Goal: Task Accomplishment & Management: Use online tool/utility

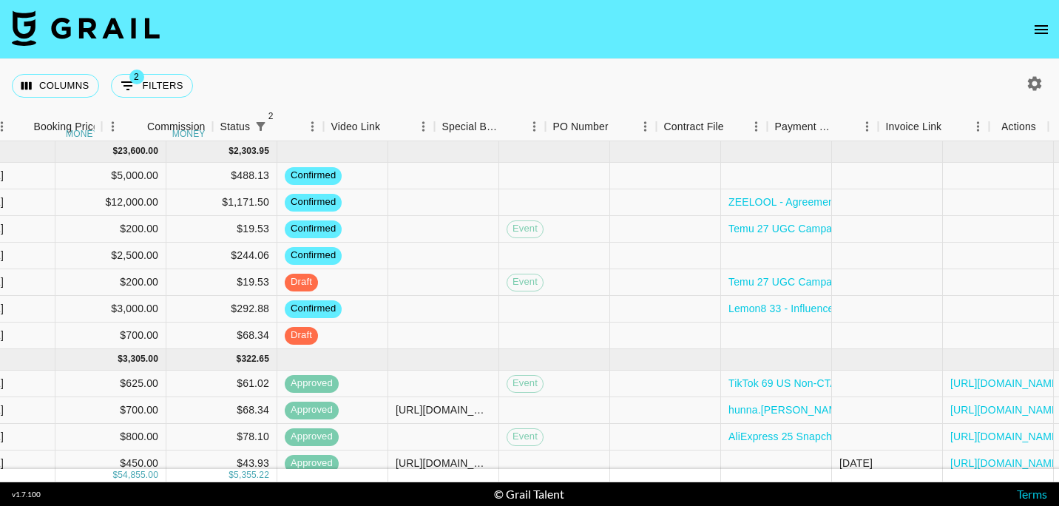
scroll to position [0, 852]
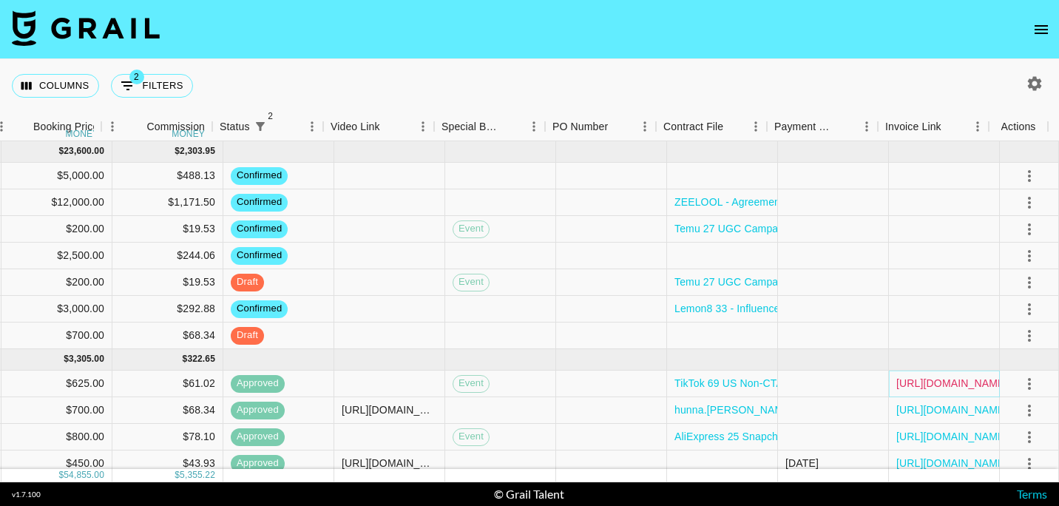
click at [921, 383] on link "[URL][DOMAIN_NAME]" at bounding box center [952, 383] width 112 height 15
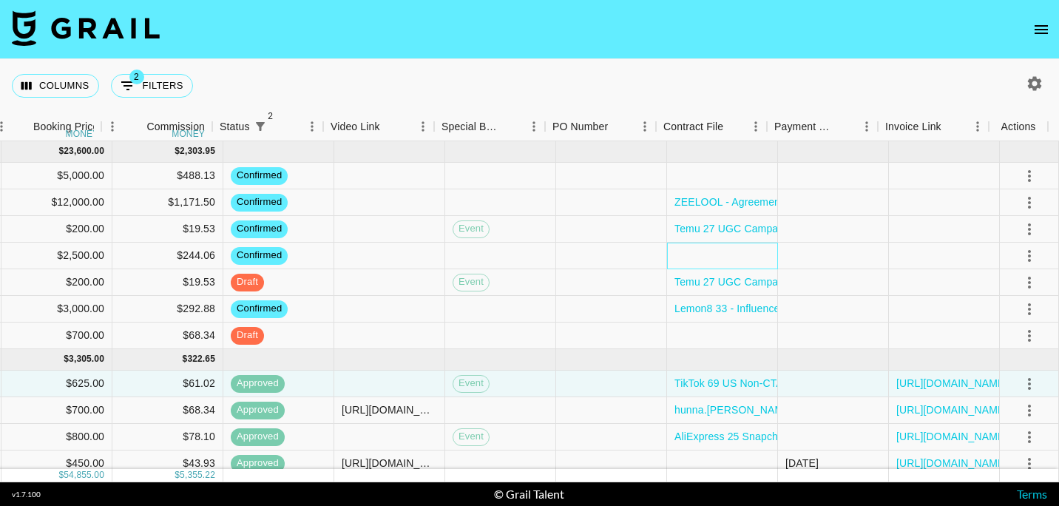
click at [710, 260] on div at bounding box center [722, 255] width 111 height 27
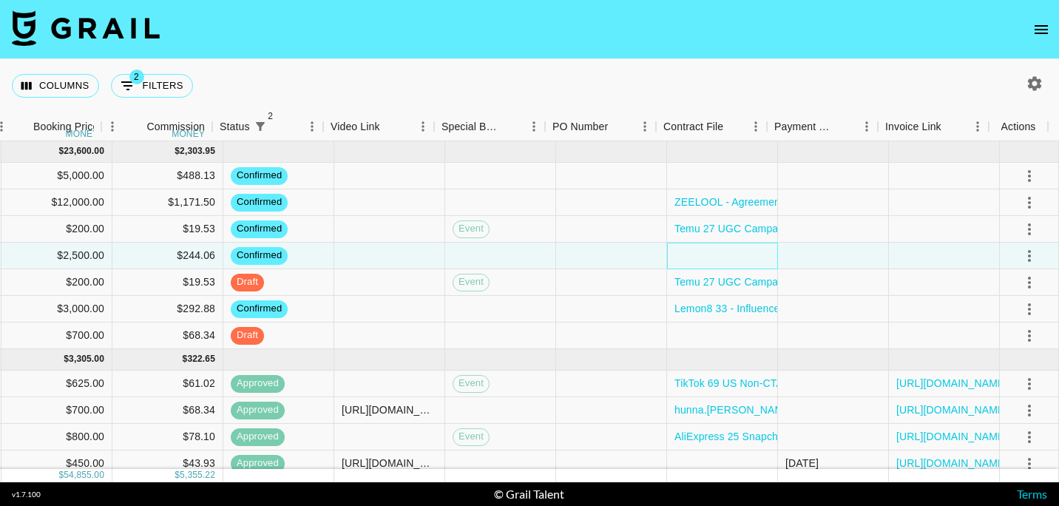
click at [710, 260] on div at bounding box center [722, 255] width 111 height 27
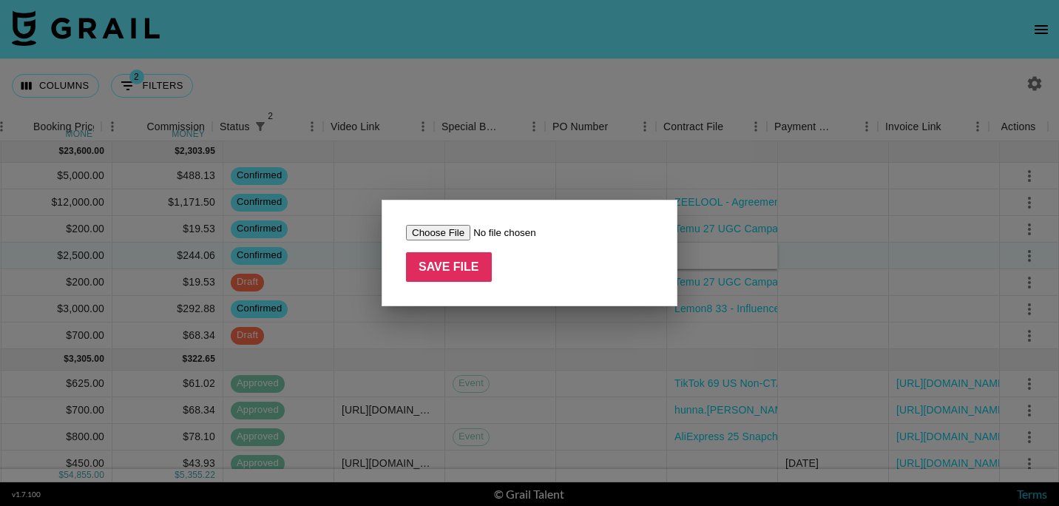
click at [447, 225] on input "file" at bounding box center [499, 233] width 187 height 16
type input "C:\fakepath\2 September-Netease Influencer Service Agreement- (BLUETTI-2025).pdf"
click at [458, 257] on input "Save File" at bounding box center [449, 267] width 86 height 30
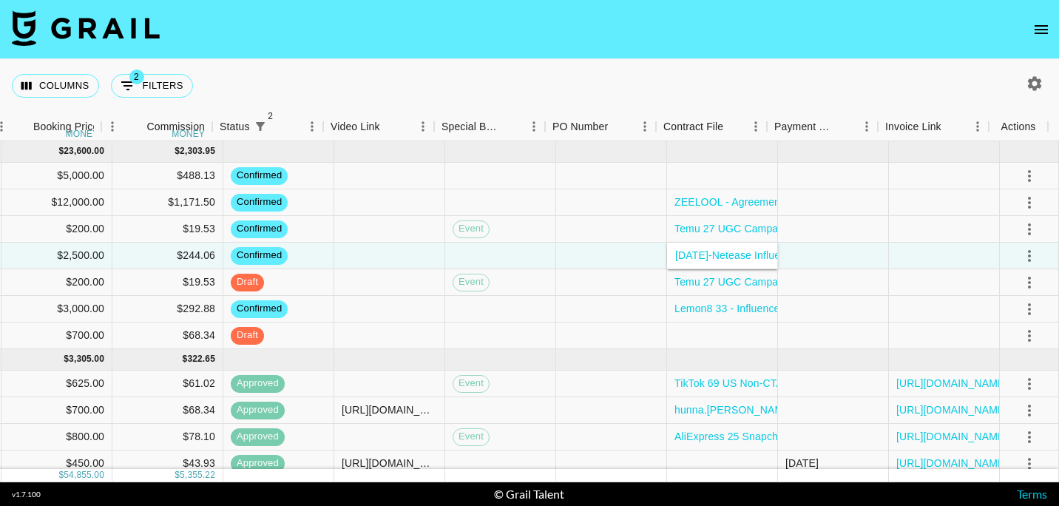
click at [666, 32] on nav at bounding box center [529, 29] width 1059 height 59
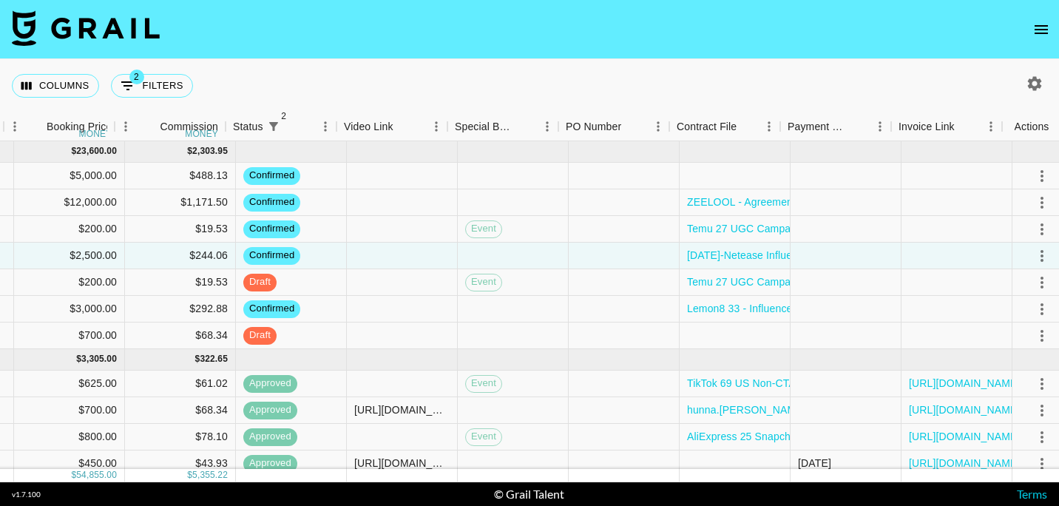
scroll to position [0, 846]
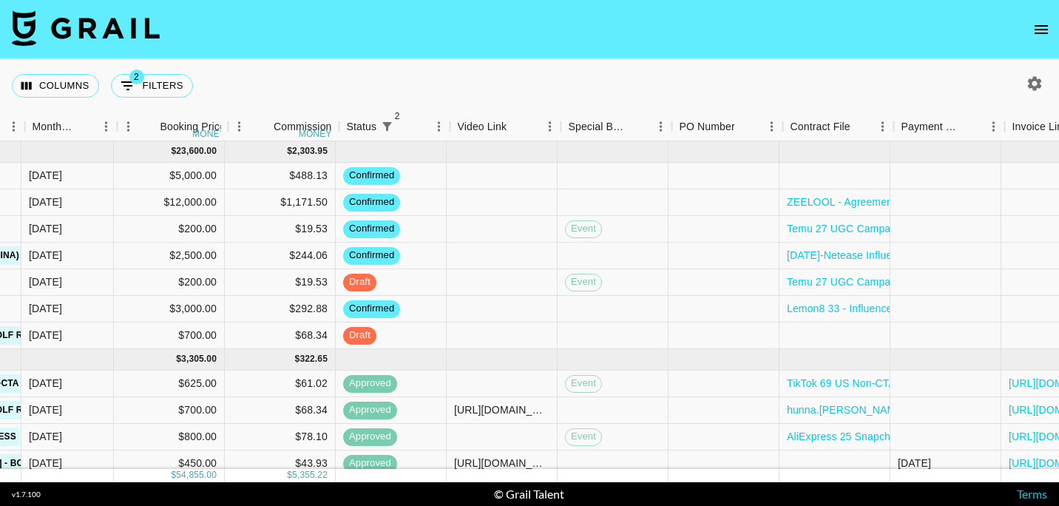
scroll to position [0, 725]
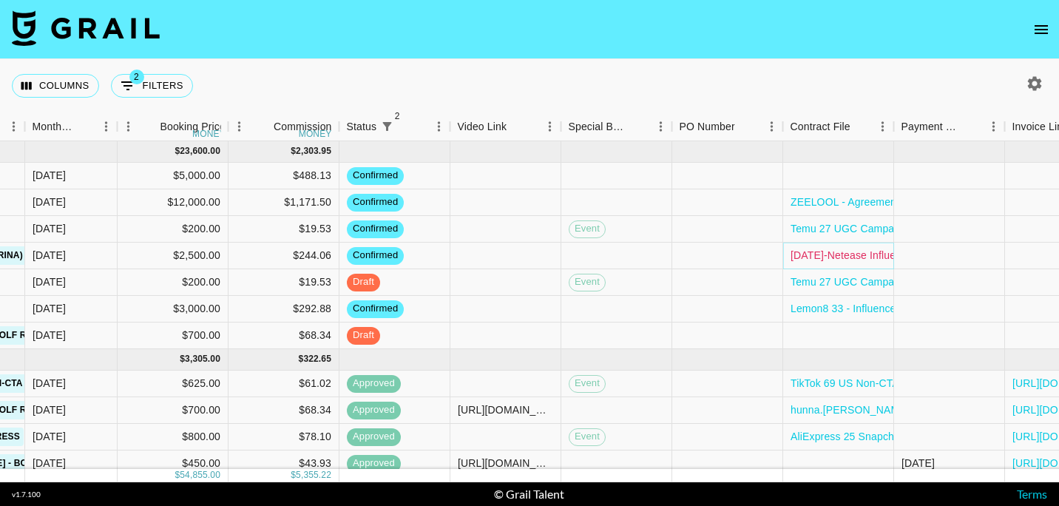
click at [826, 251] on link "[DATE]-Netease Influencer Service Agreement- (BLUETTI-2025).pdf" at bounding box center [949, 255] width 319 height 15
